Goal: Find specific page/section: Find specific page/section

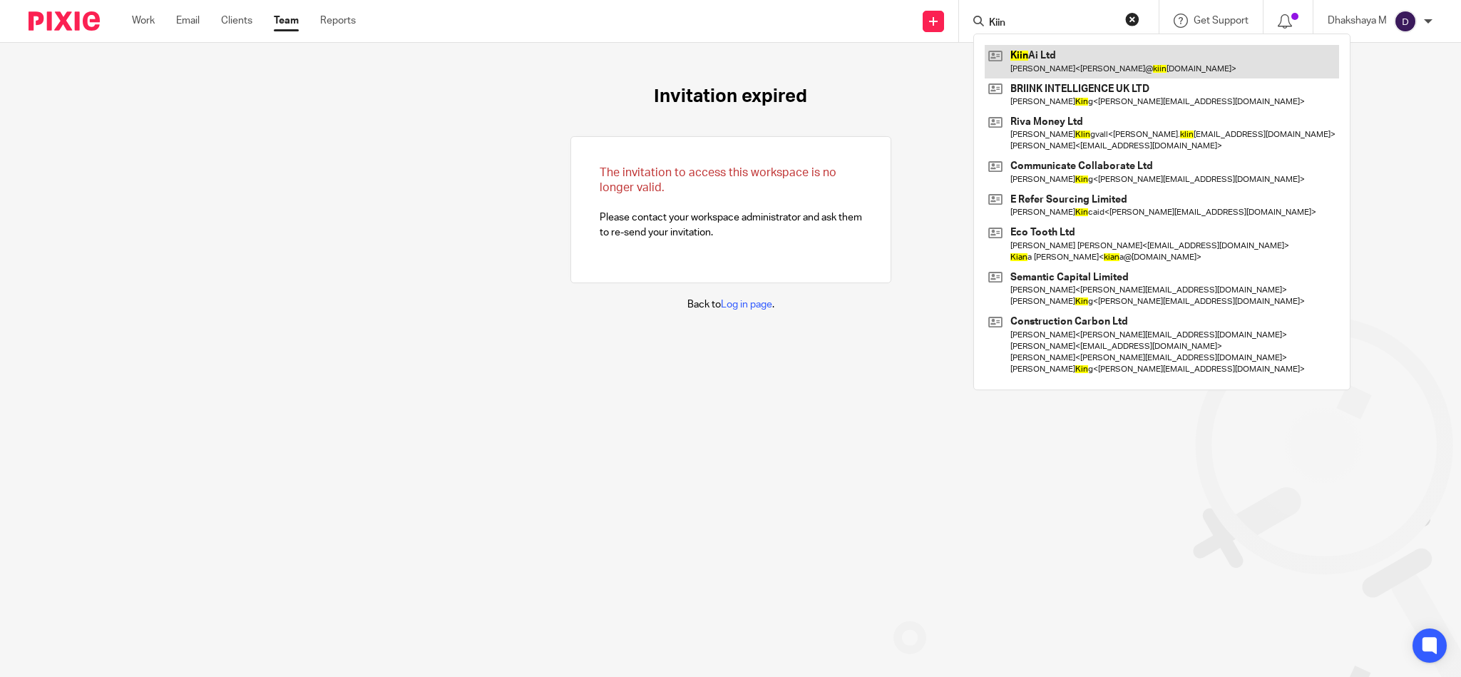
type input "Kiin"
click at [1068, 67] on link at bounding box center [1162, 61] width 354 height 33
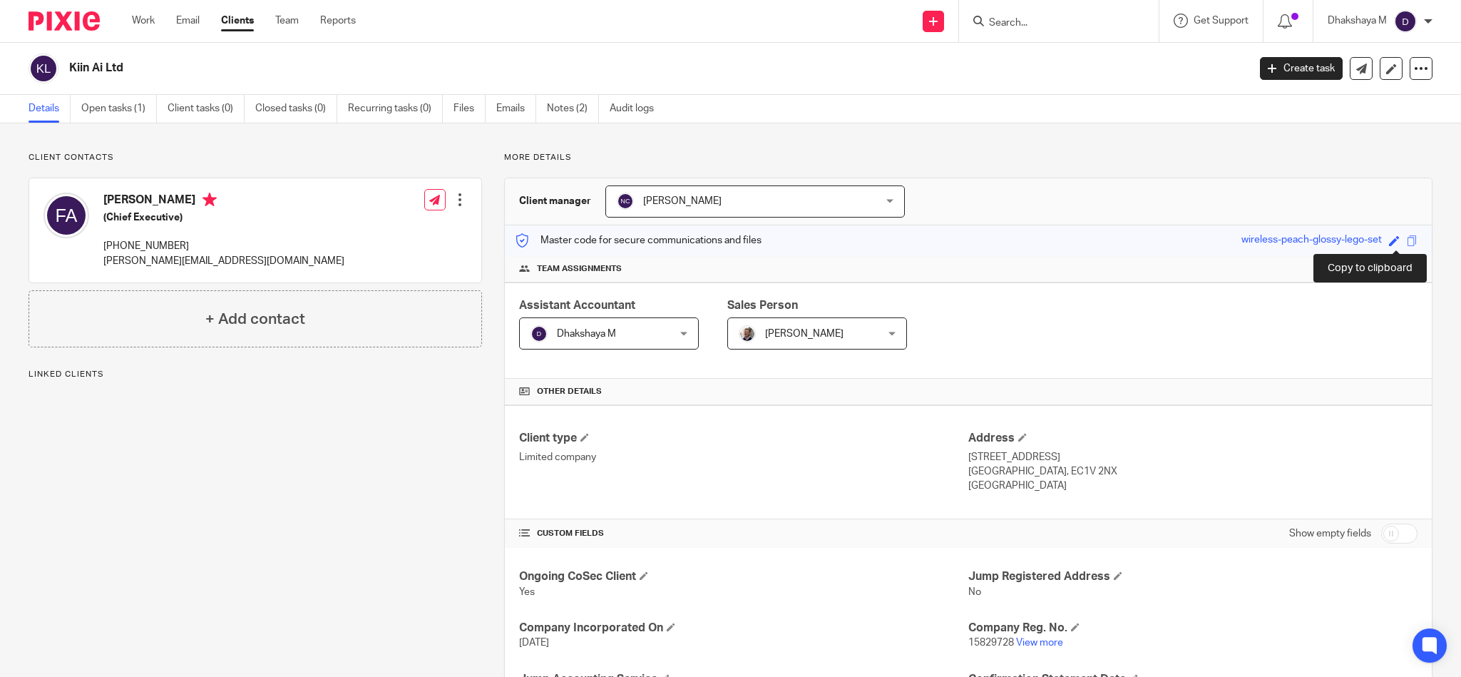
click at [1407, 245] on span at bounding box center [1412, 240] width 11 height 11
